Goal: Use online tool/utility

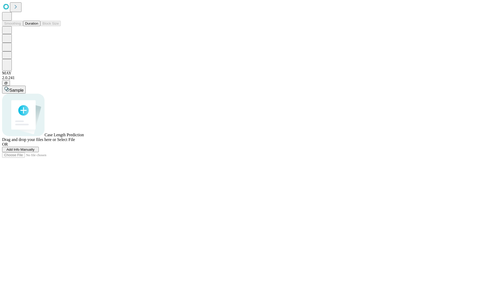
click at [38, 26] on button "Duration" at bounding box center [31, 24] width 17 height 6
click at [75, 142] on span "Select File" at bounding box center [66, 139] width 18 height 4
